Goal: Find specific page/section: Find specific page/section

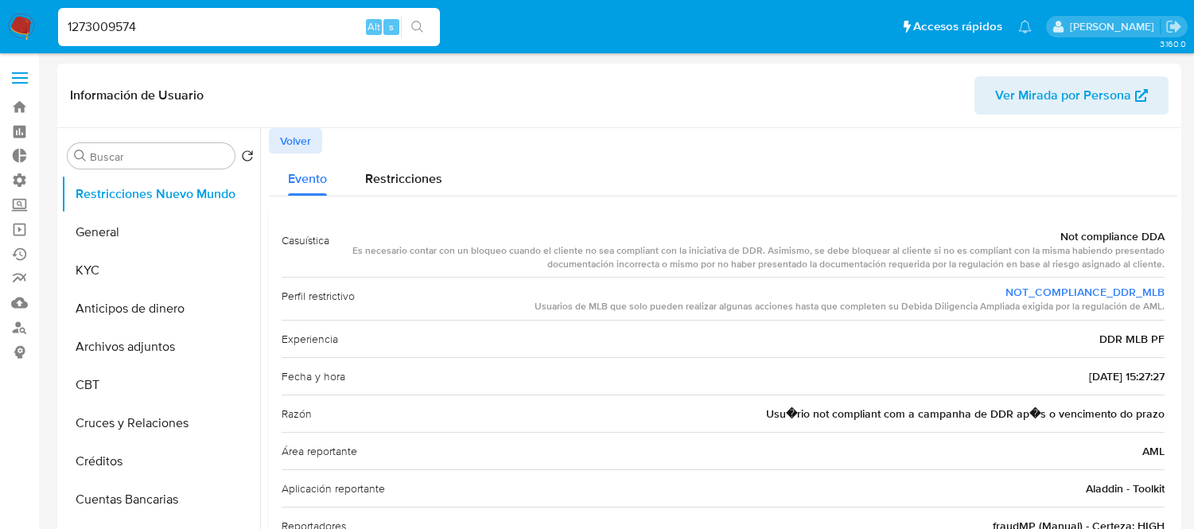
select select "10"
click at [142, 29] on input "1273009574" at bounding box center [249, 27] width 382 height 21
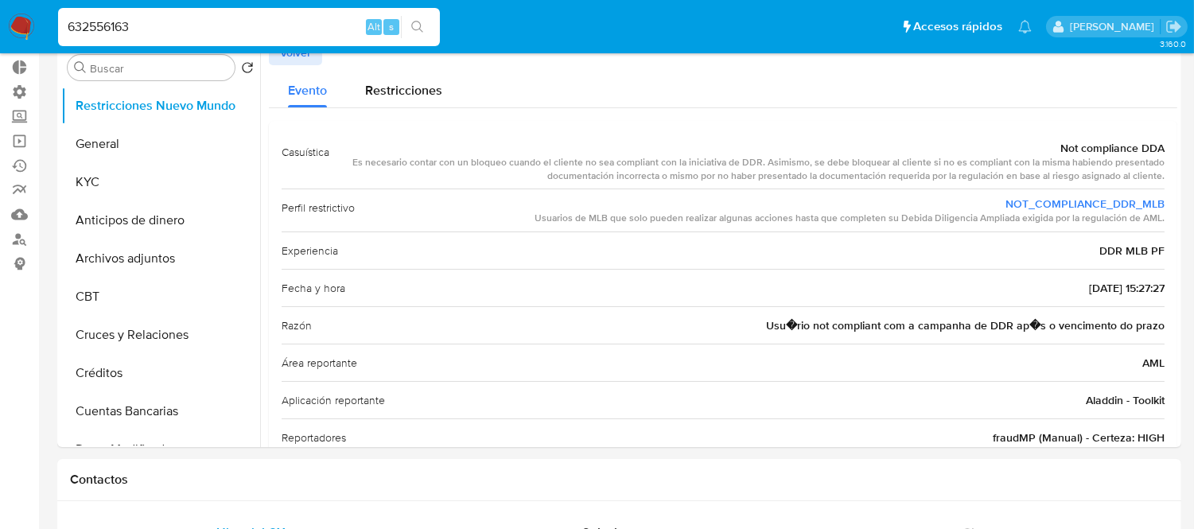
type input "632556163"
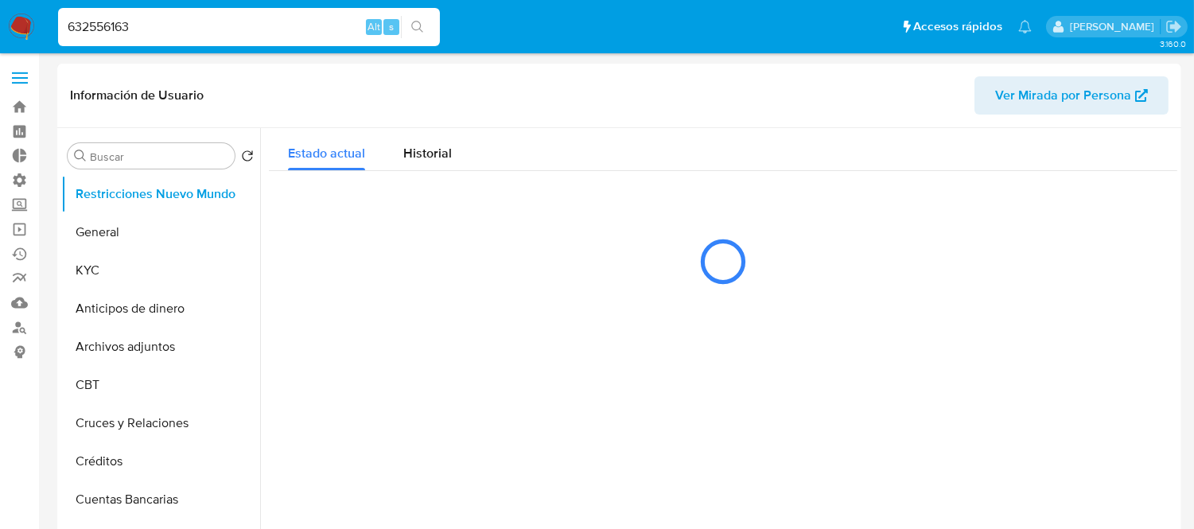
select select "10"
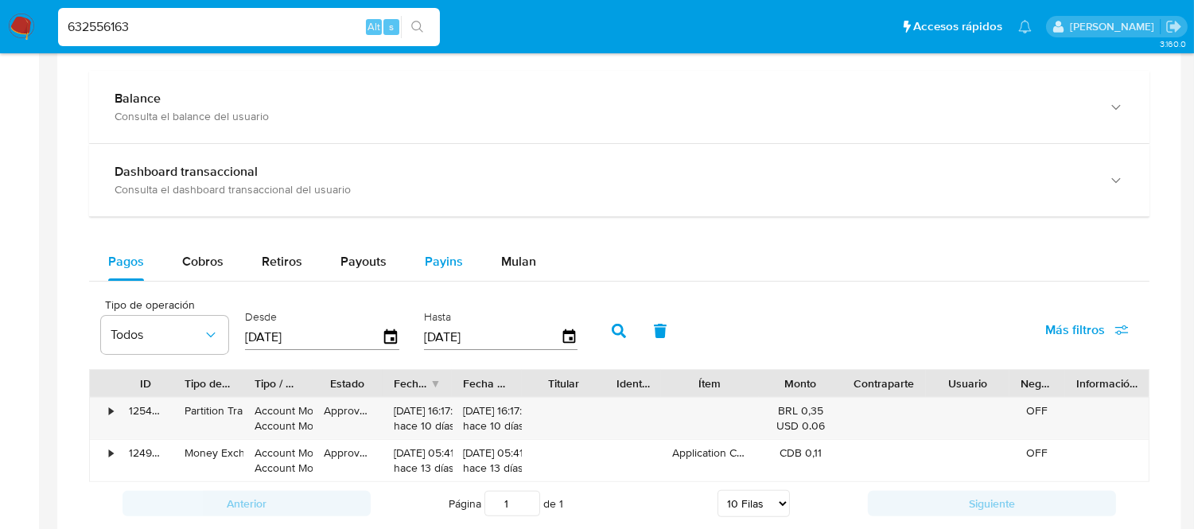
scroll to position [972, 0]
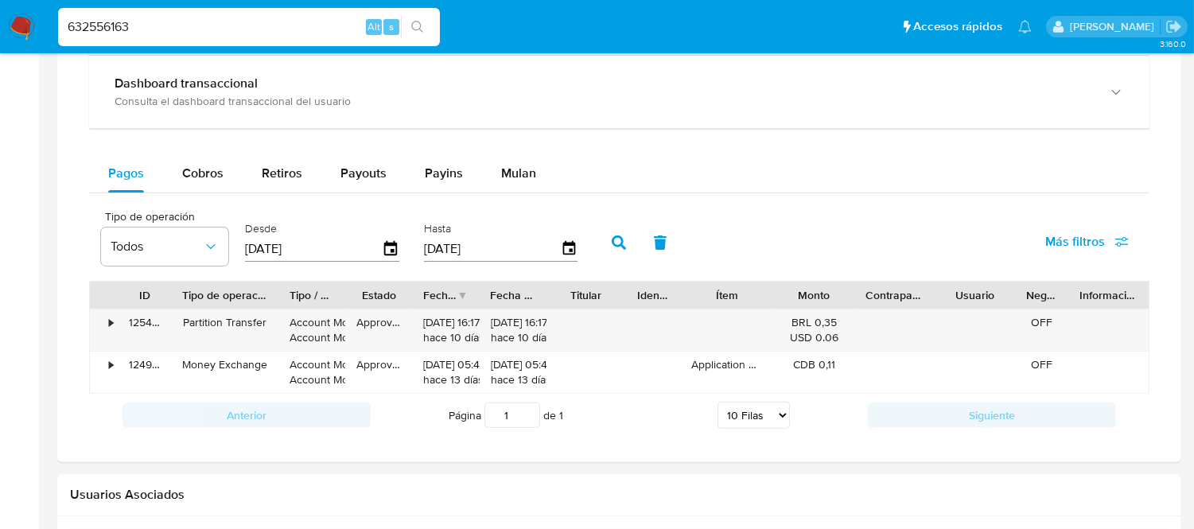
drag, startPoint x: 247, startPoint y: 296, endPoint x: 273, endPoint y: 298, distance: 25.6
click at [280, 298] on div at bounding box center [278, 295] width 29 height 27
click at [115, 325] on div "•" at bounding box center [104, 329] width 28 height 41
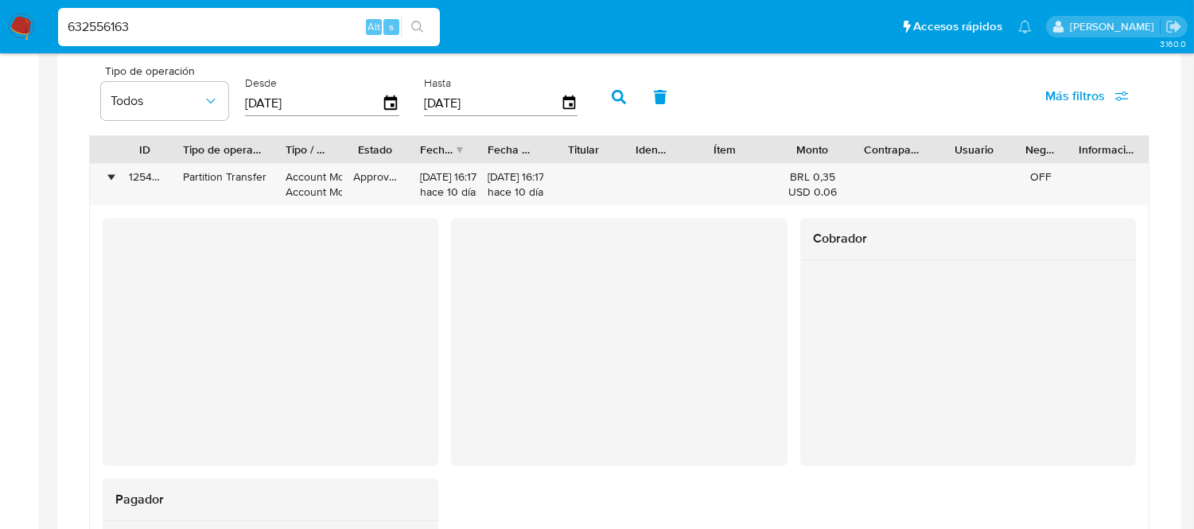
scroll to position [1149, 0]
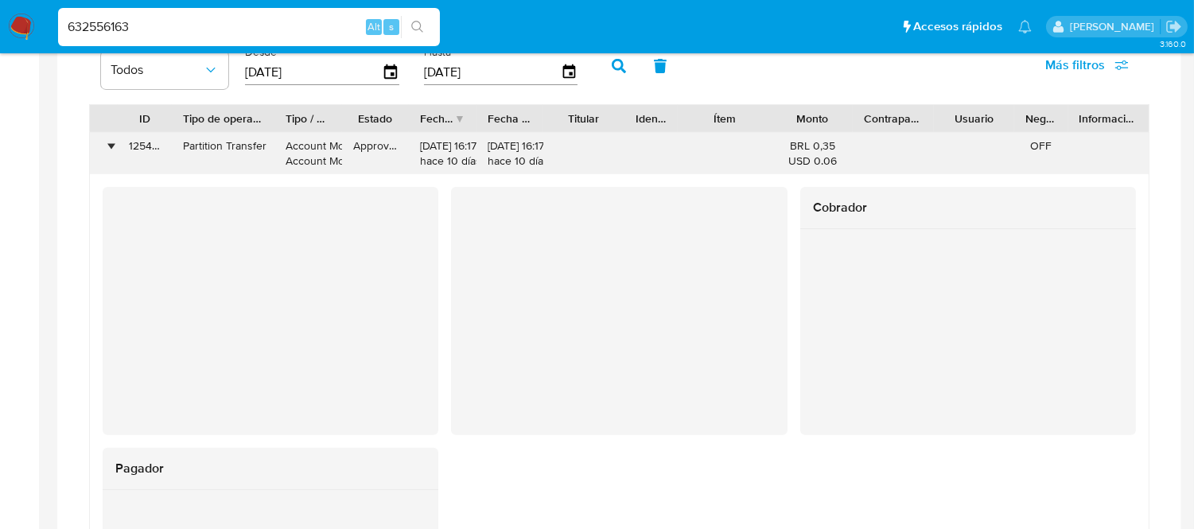
click at [145, 151] on div "125406150552" at bounding box center [145, 153] width 54 height 41
